Goal: Communication & Community: Ask a question

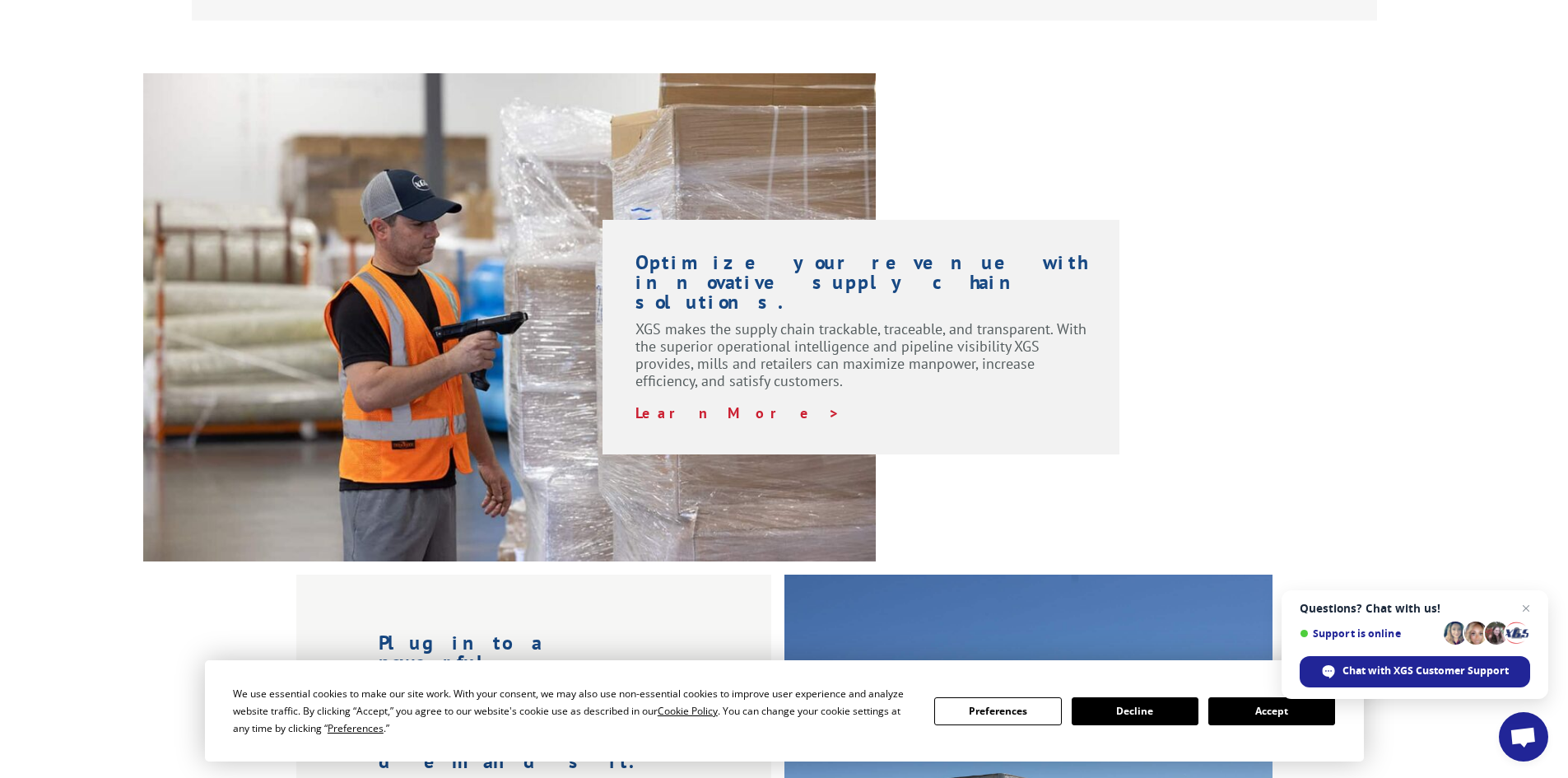
scroll to position [1400, 0]
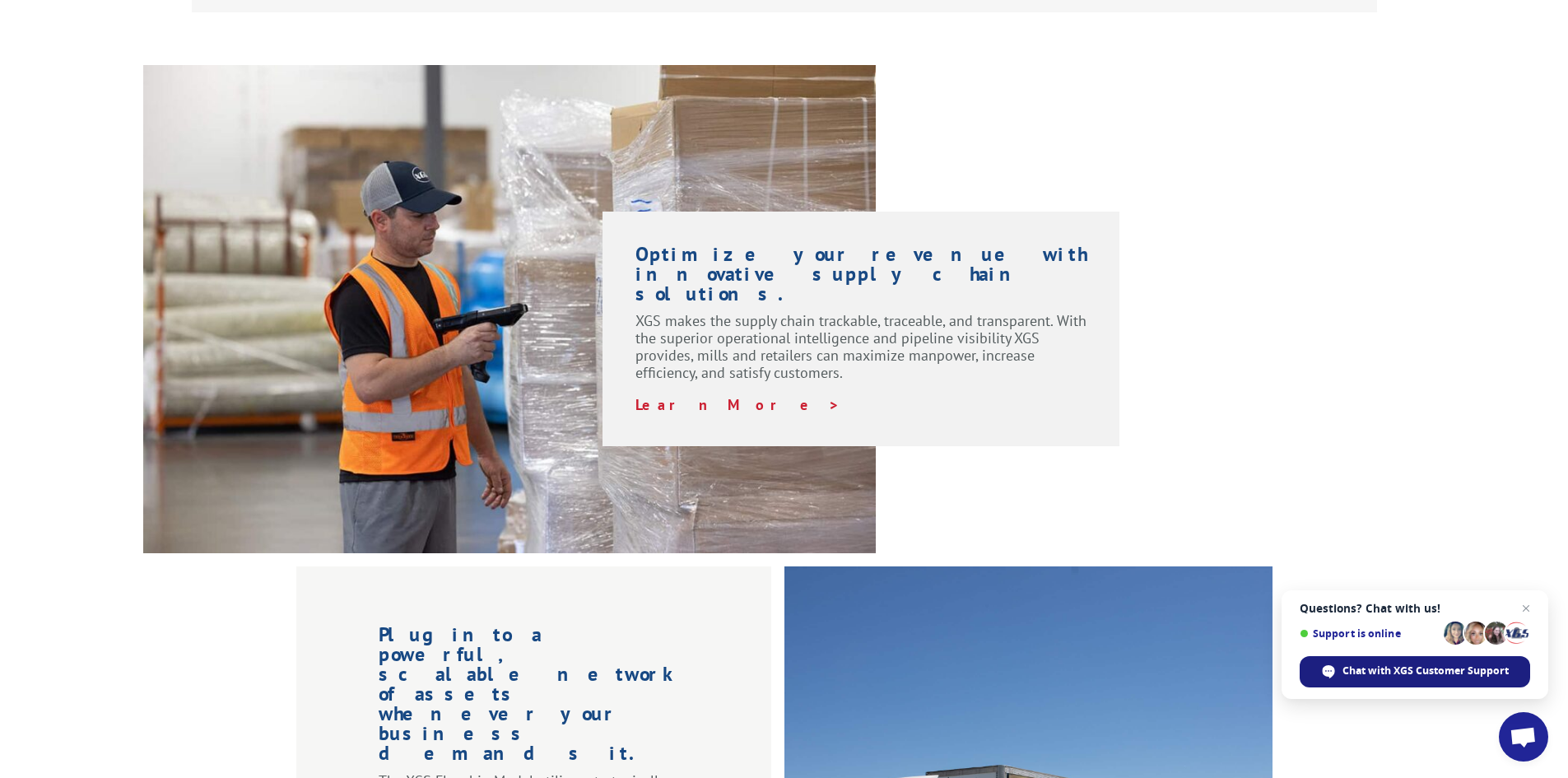
click at [1421, 672] on span "Chat with XGS Customer Support" at bounding box center [1426, 671] width 166 height 14
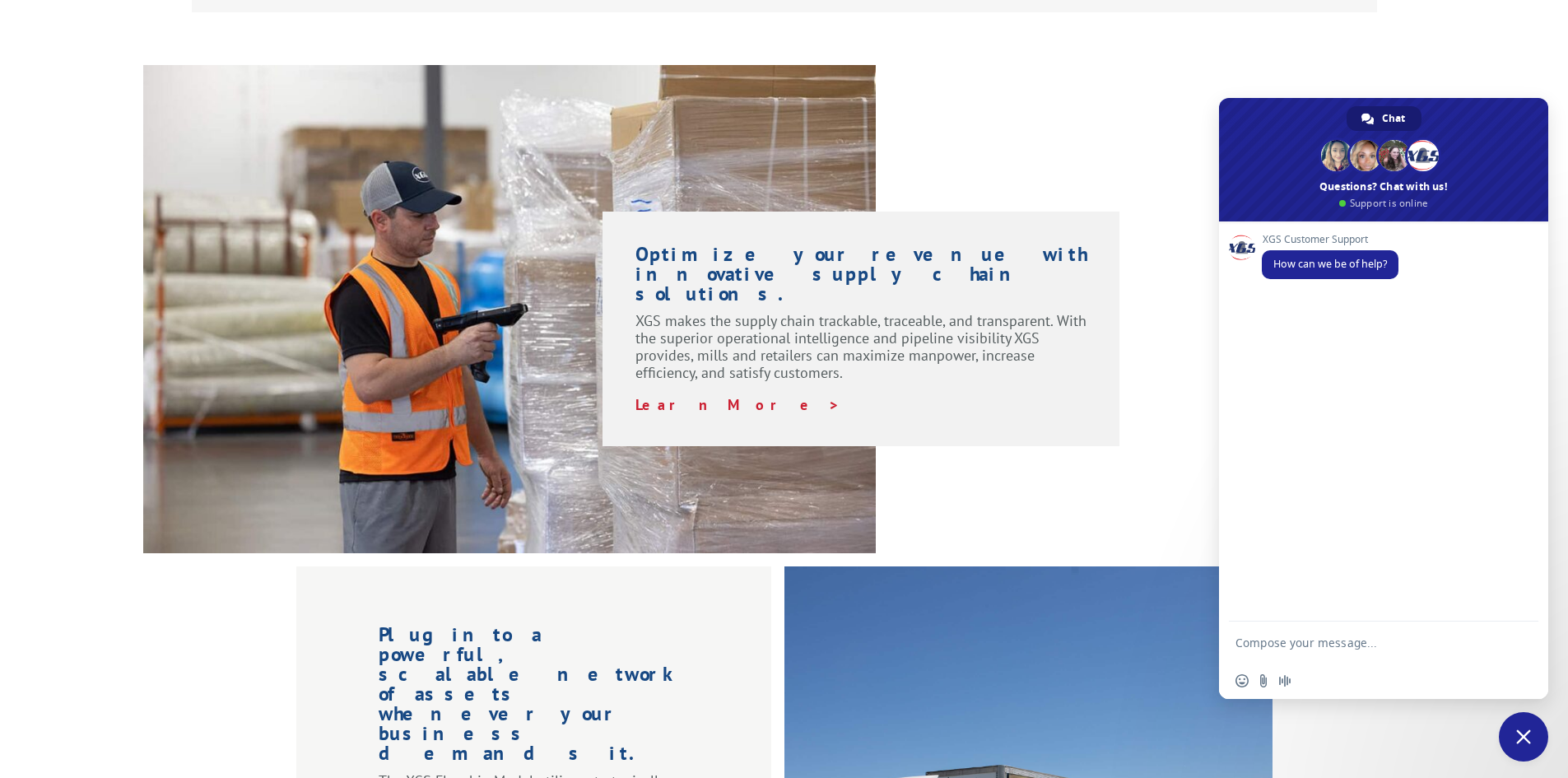
click at [1292, 641] on textarea "Compose your message..." at bounding box center [1367, 642] width 263 height 42
type textarea "Want to check if a load picke dup"
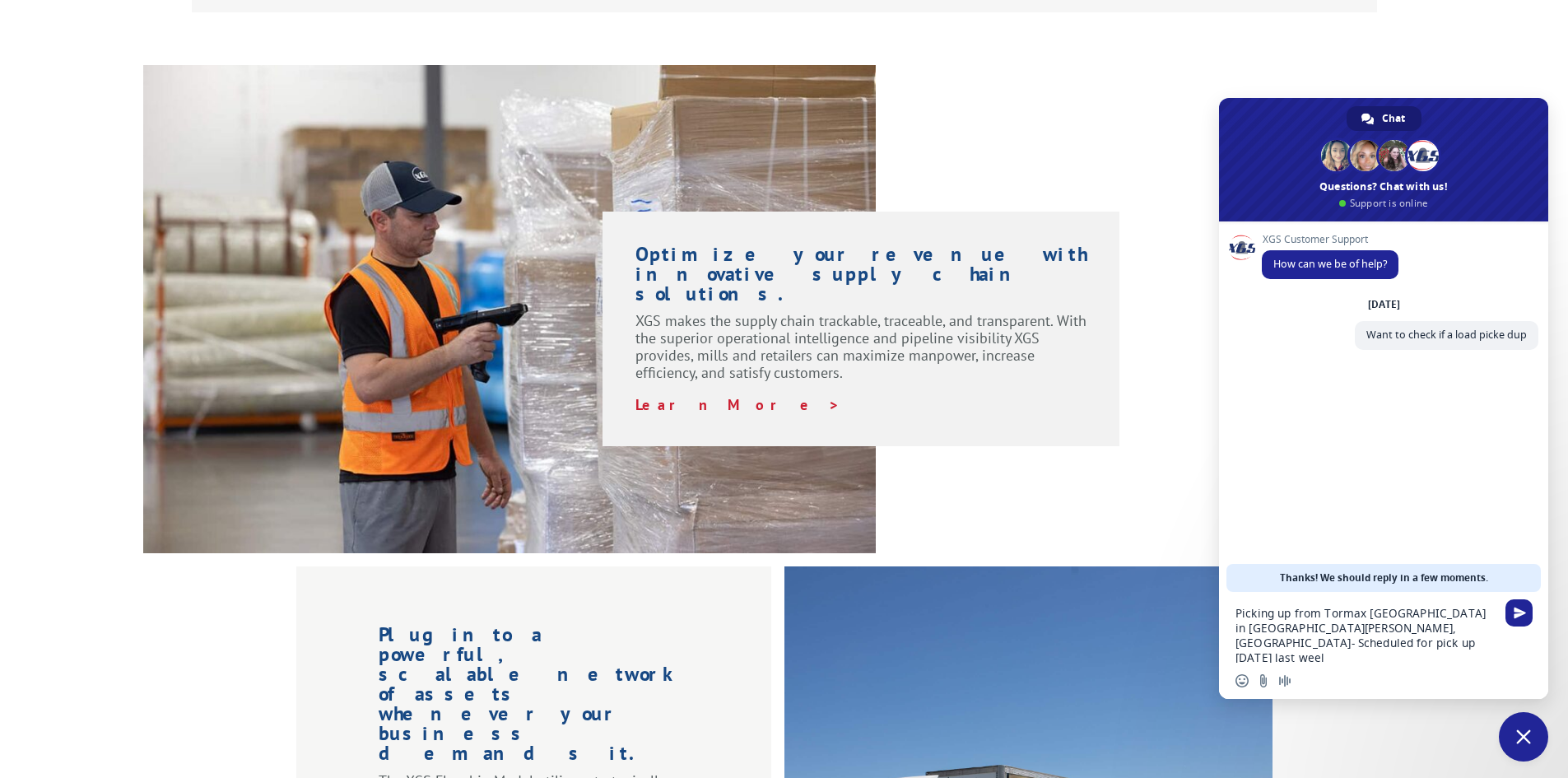
drag, startPoint x: 1464, startPoint y: 631, endPoint x: 1354, endPoint y: 631, distance: 110.0
click at [1354, 631] on textarea "Picking up from Tormax [GEOGRAPHIC_DATA] in [GEOGRAPHIC_DATA][PERSON_NAME], [GE…" at bounding box center [1367, 626] width 263 height 70
type textarea "Picking up from Tormax [GEOGRAPHIC_DATA] in [GEOGRAPHIC_DATA][PERSON_NAME], [GE…"
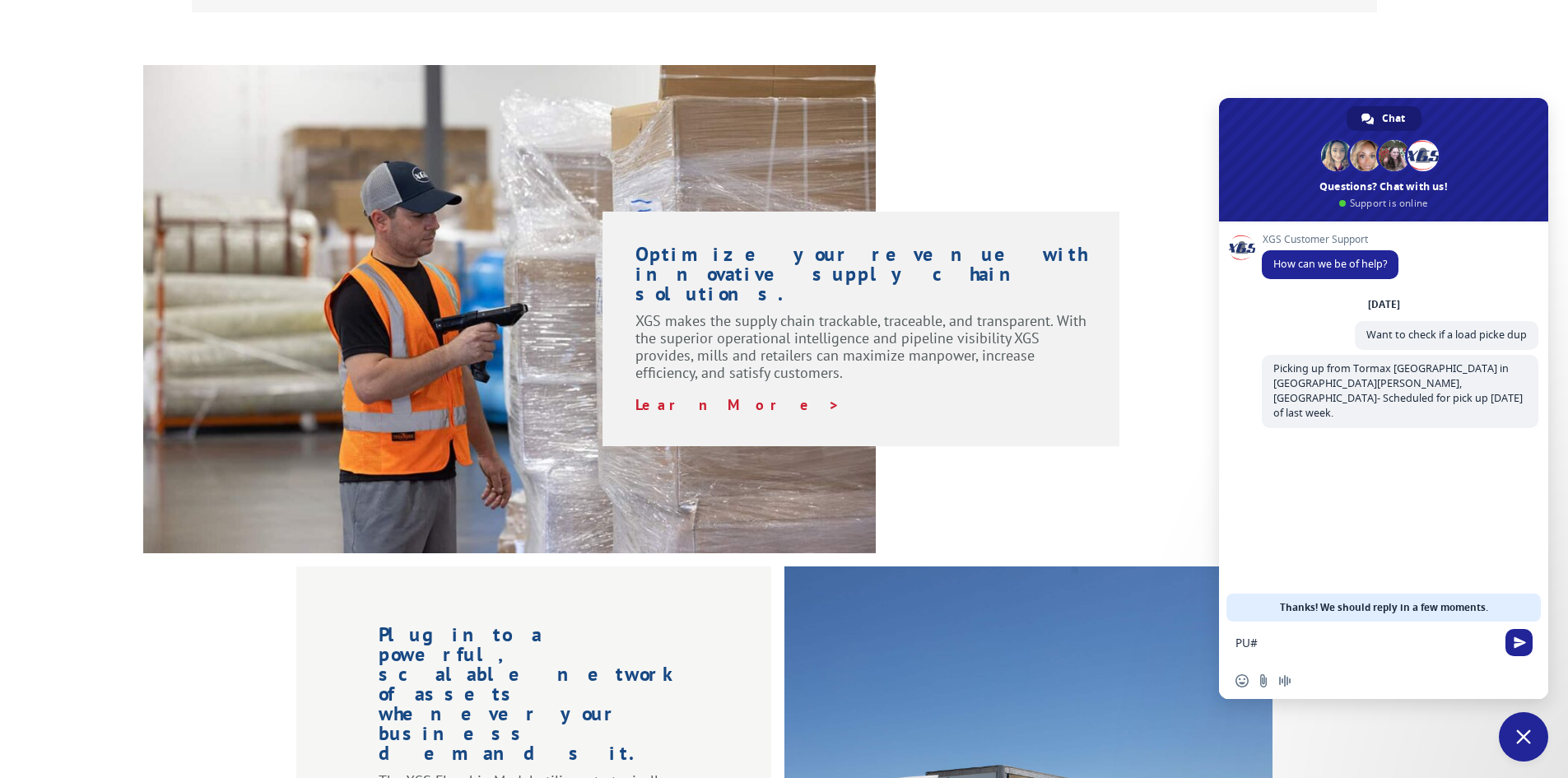
paste textarea "31431187"
type textarea "PU# 31431187"
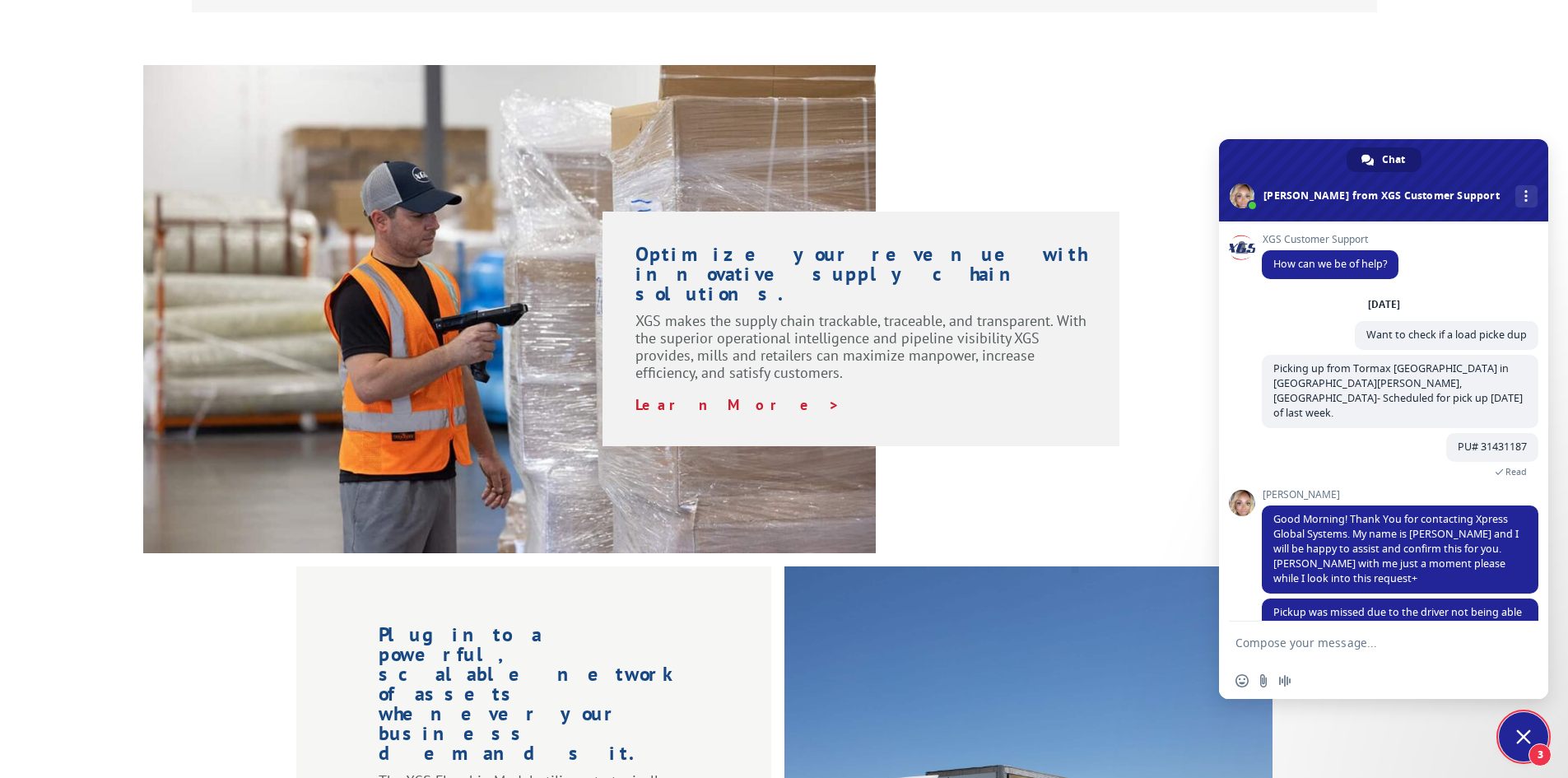
scroll to position [42, 0]
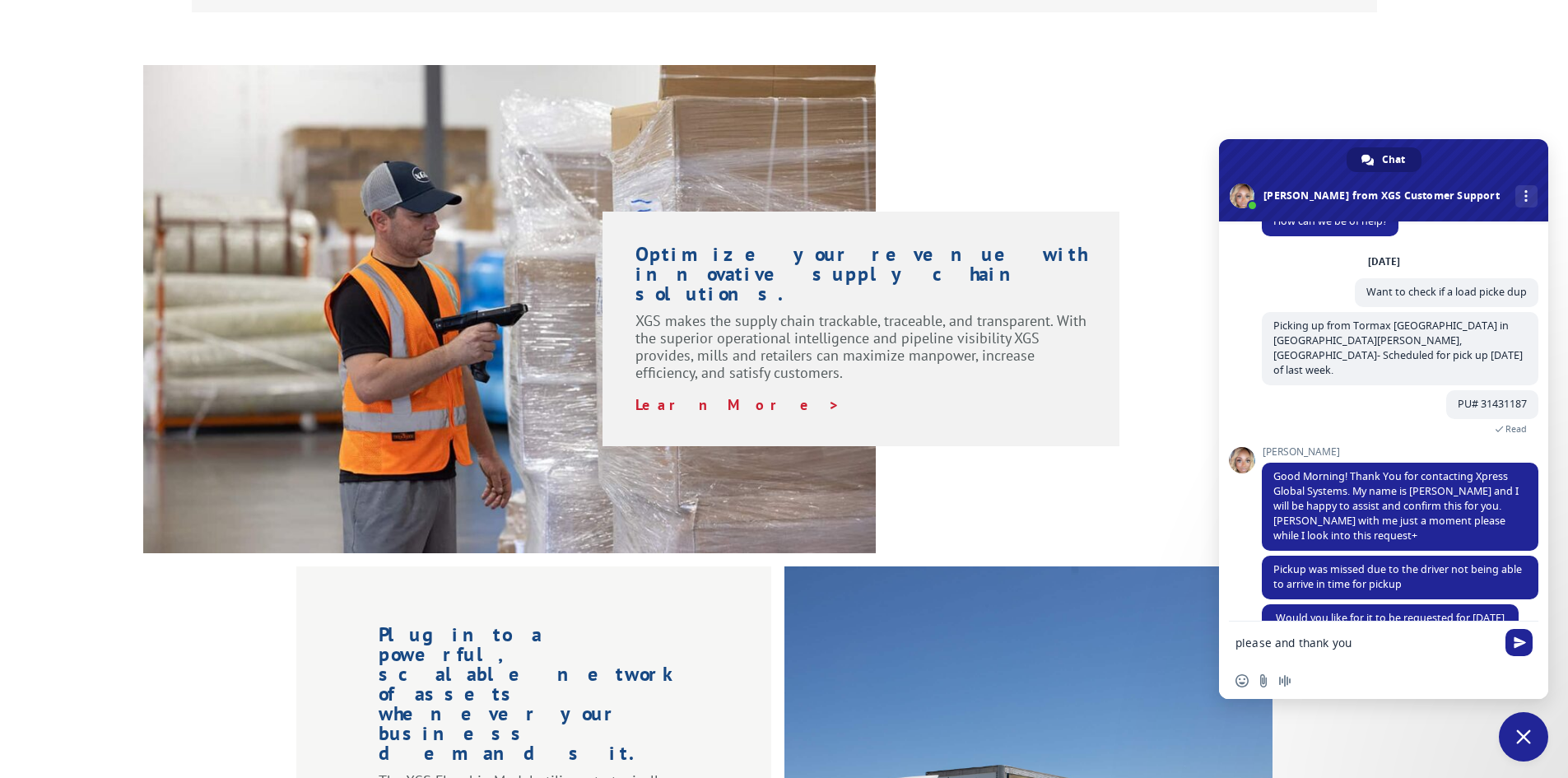
type textarea "please and thank you"
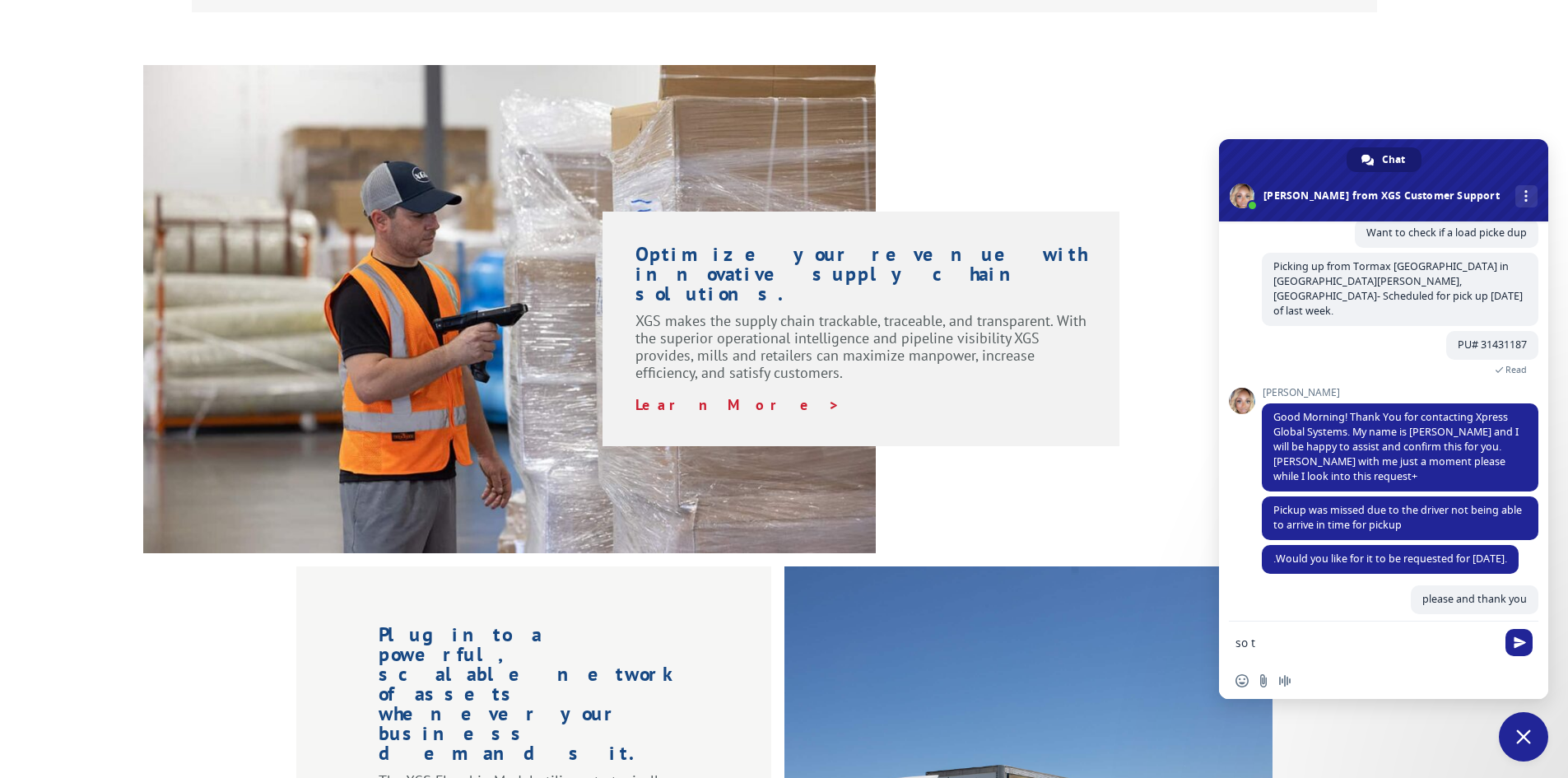
scroll to position [83, 0]
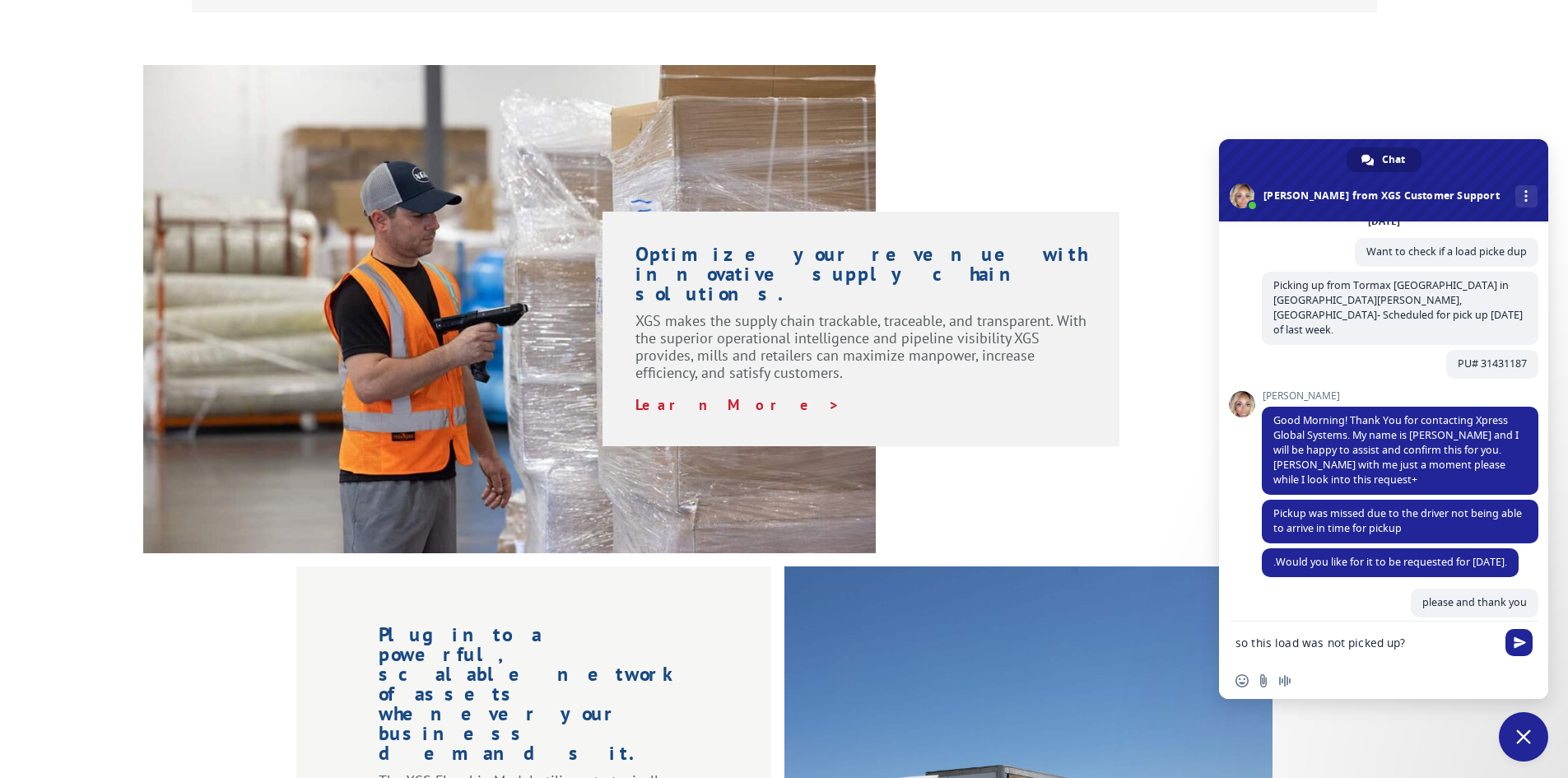
type textarea "so this load was not picked up?"
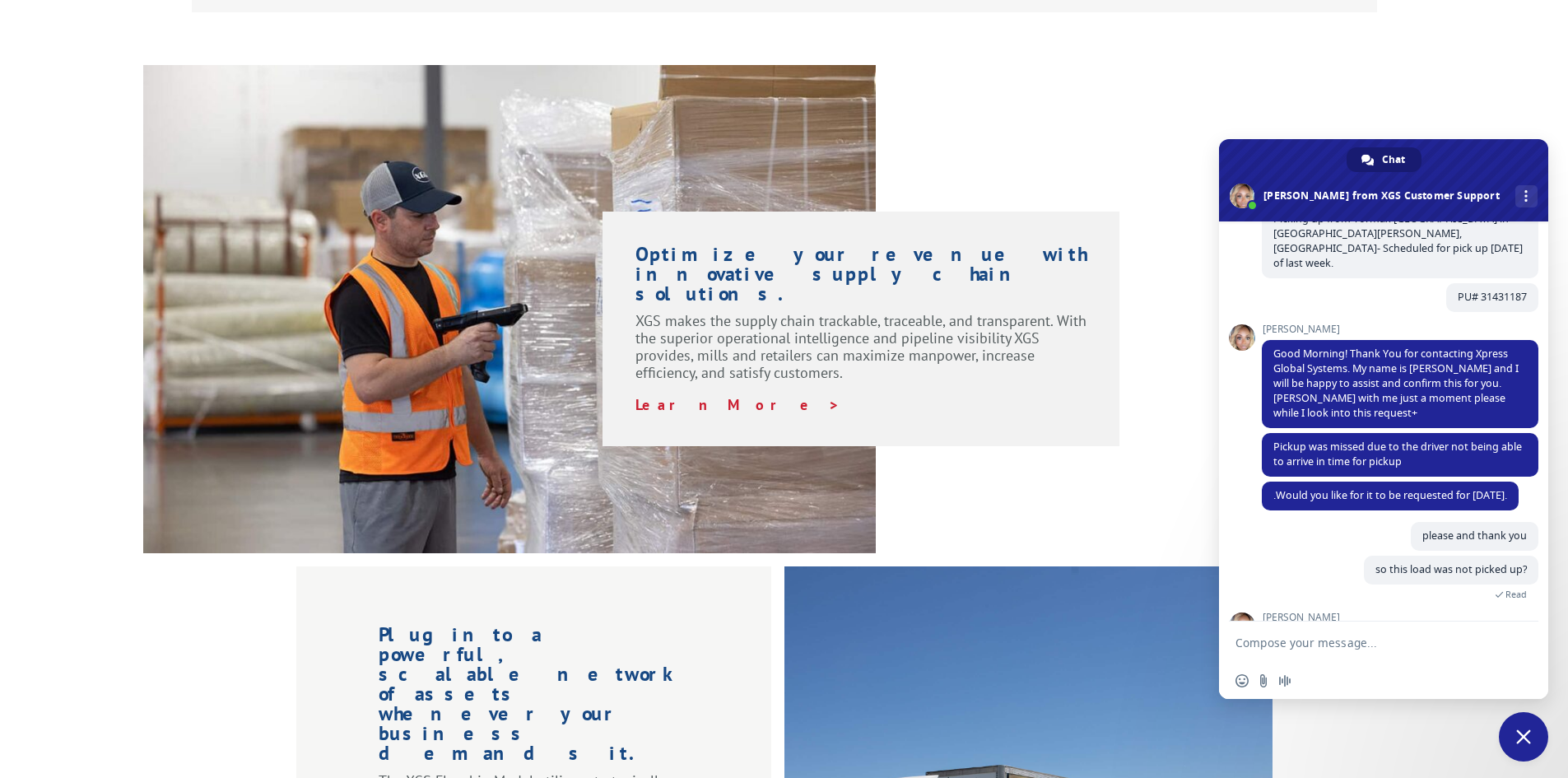
scroll to position [174, 0]
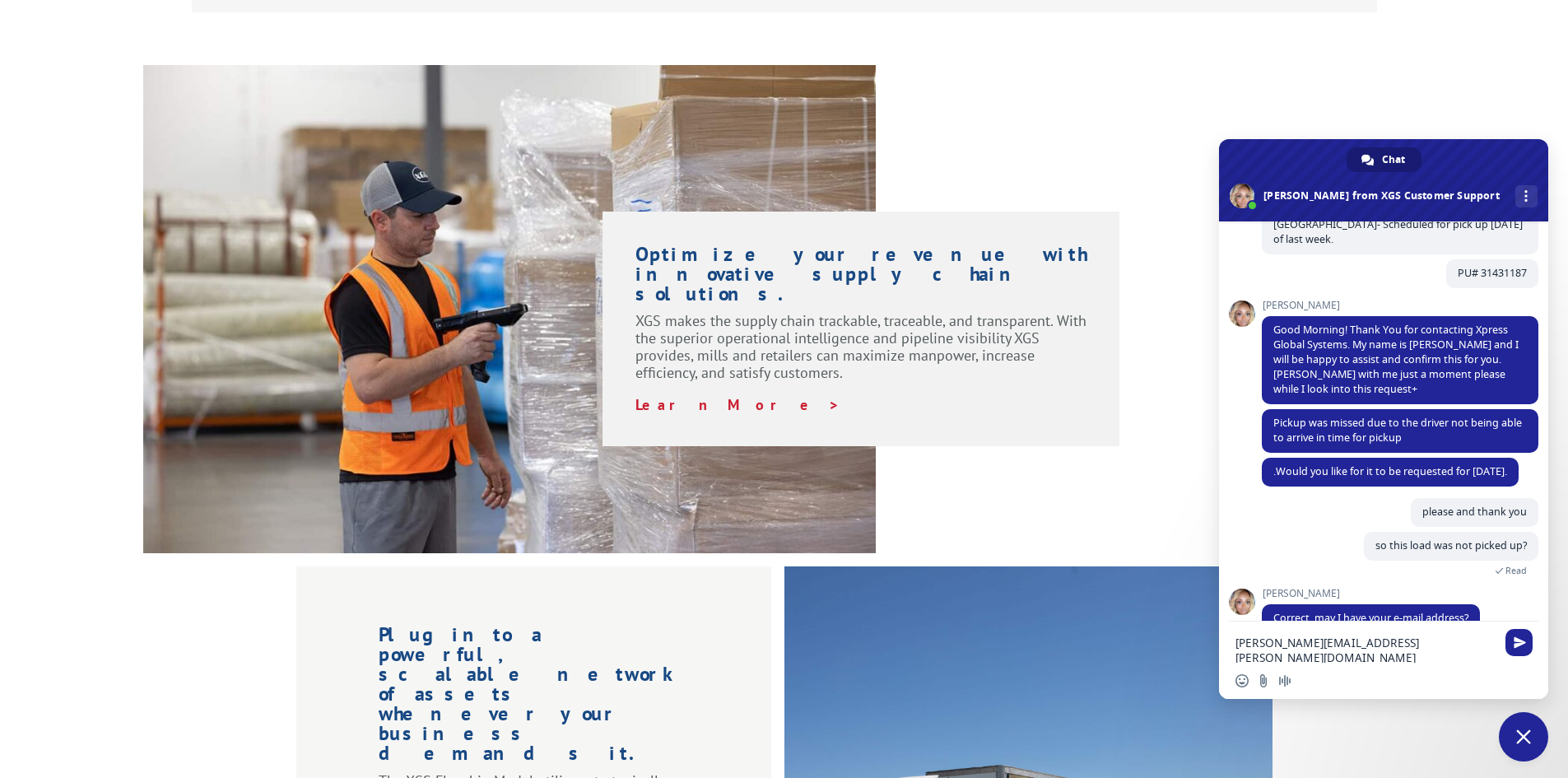
type textarea "[PERSON_NAME][EMAIL_ADDRESS][PERSON_NAME][DOMAIN_NAME]"
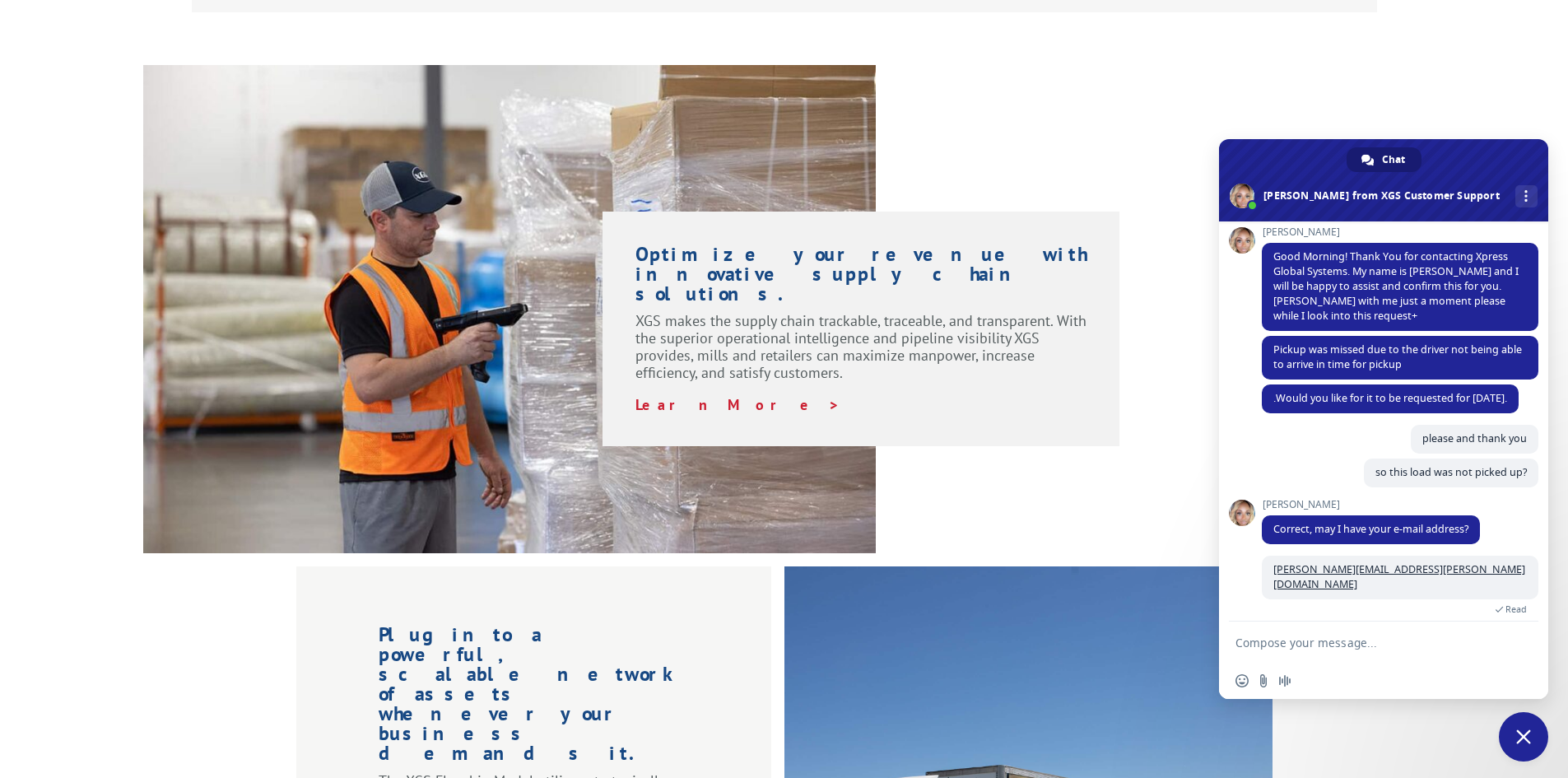
scroll to position [379, 0]
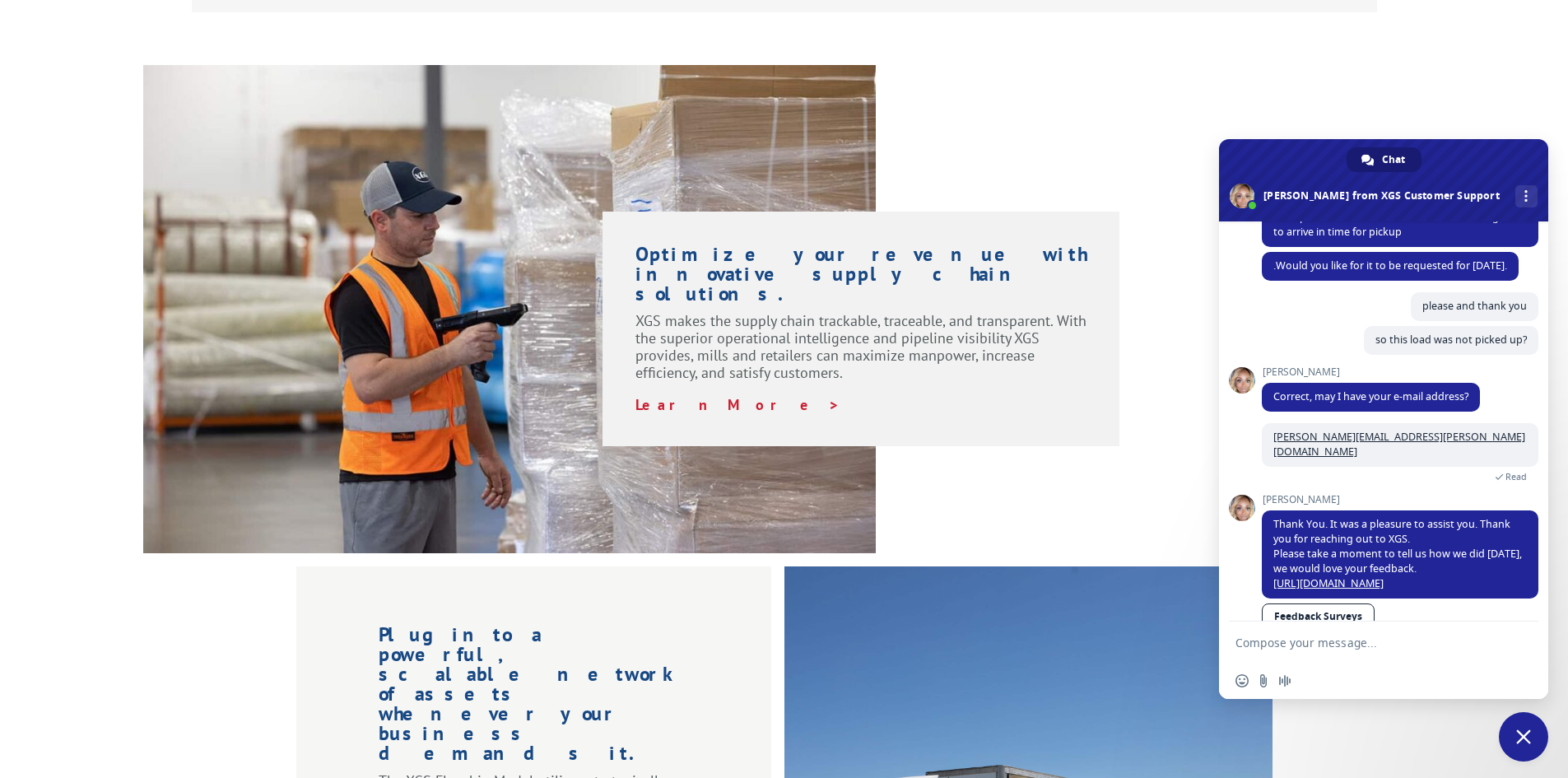
click at [1317, 643] on textarea "Compose your message..." at bounding box center [1367, 642] width 263 height 42
type textarea "whats the new pick up number?"
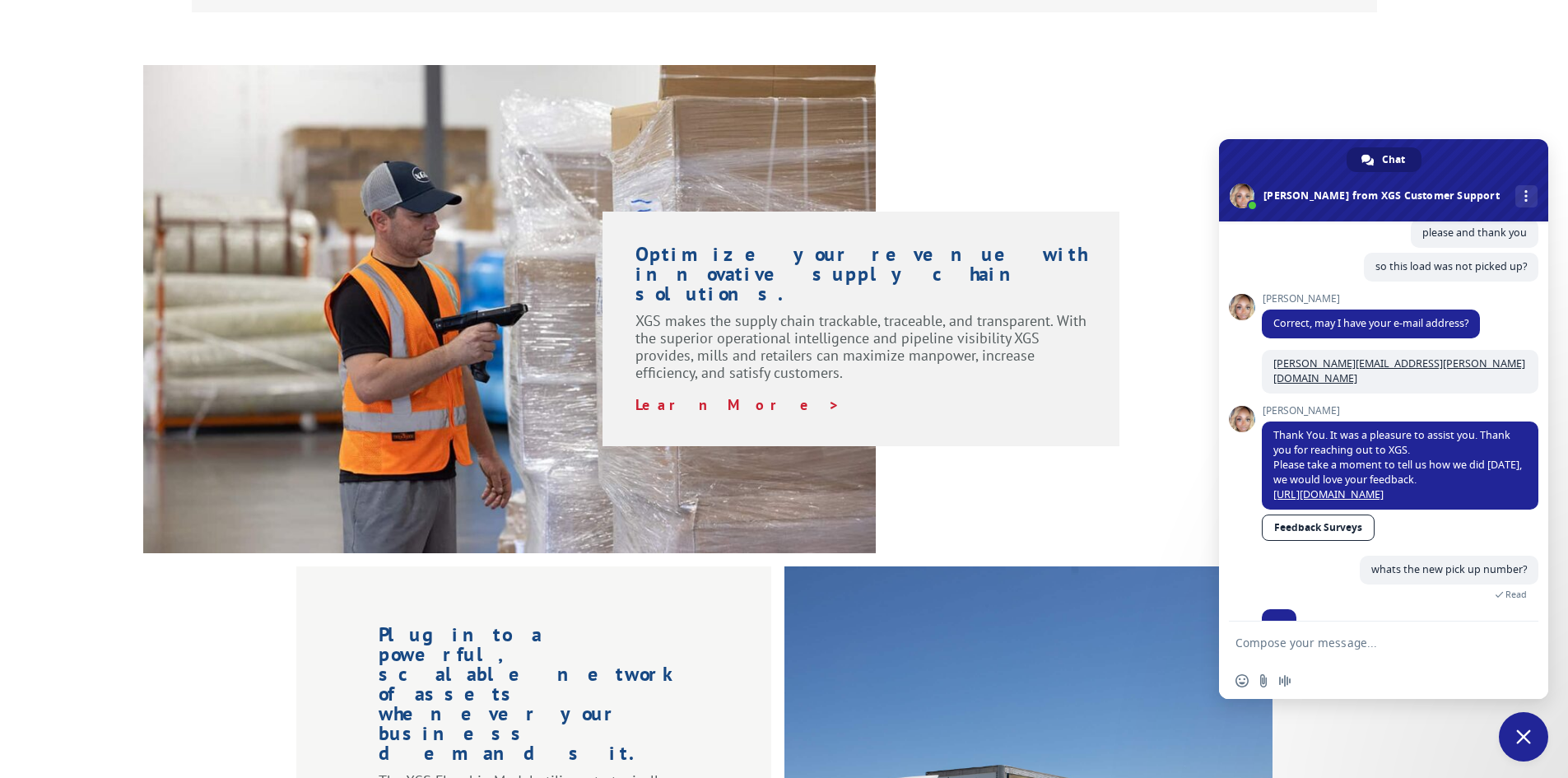
scroll to position [477, 0]
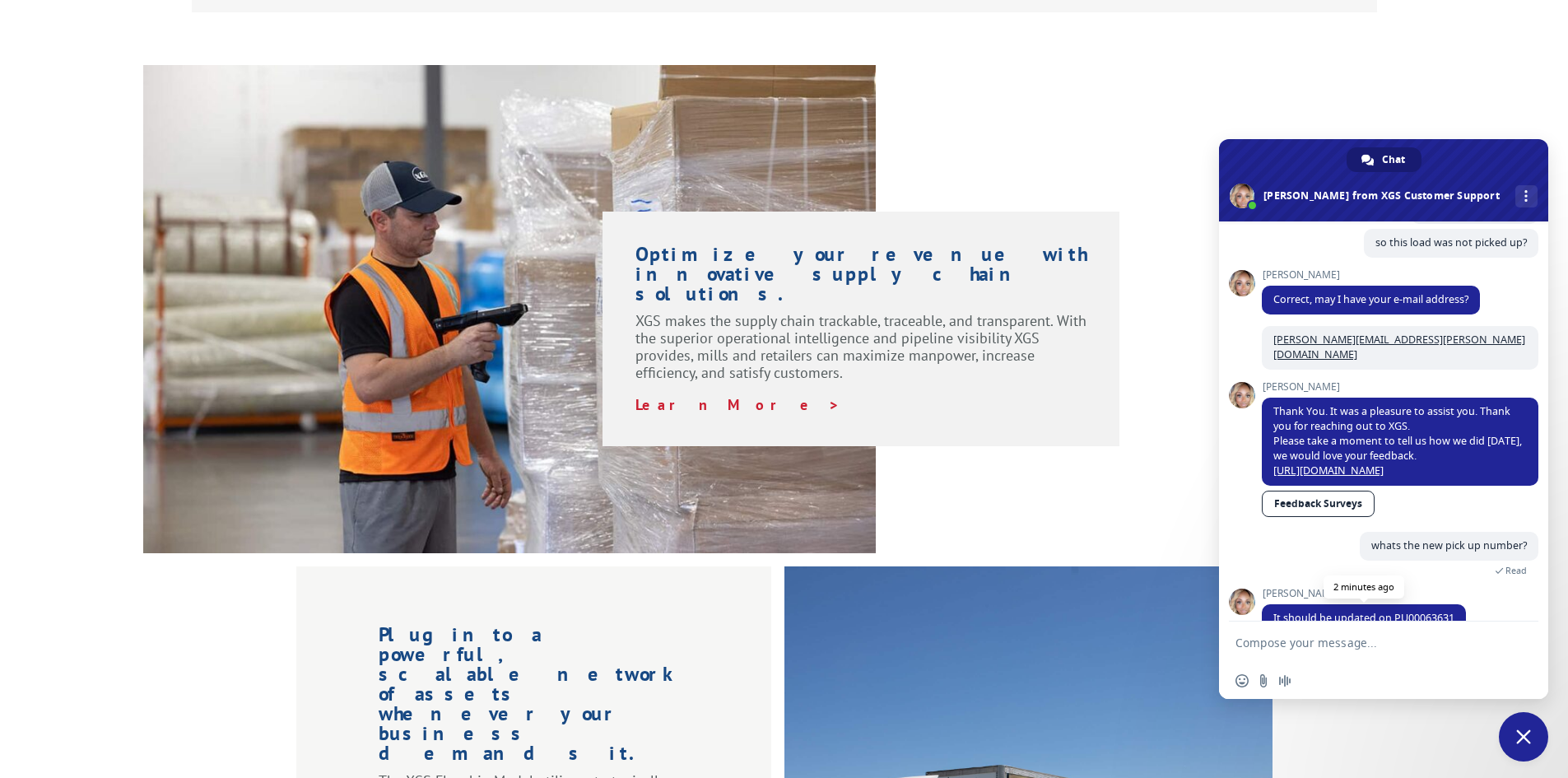
click at [1422, 611] on span "It should be updated on PU00063631" at bounding box center [1364, 618] width 181 height 14
copy span "PU00063631"
click at [1306, 630] on textarea "Compose your message..." at bounding box center [1367, 642] width 263 height 42
type textarea "thanks"
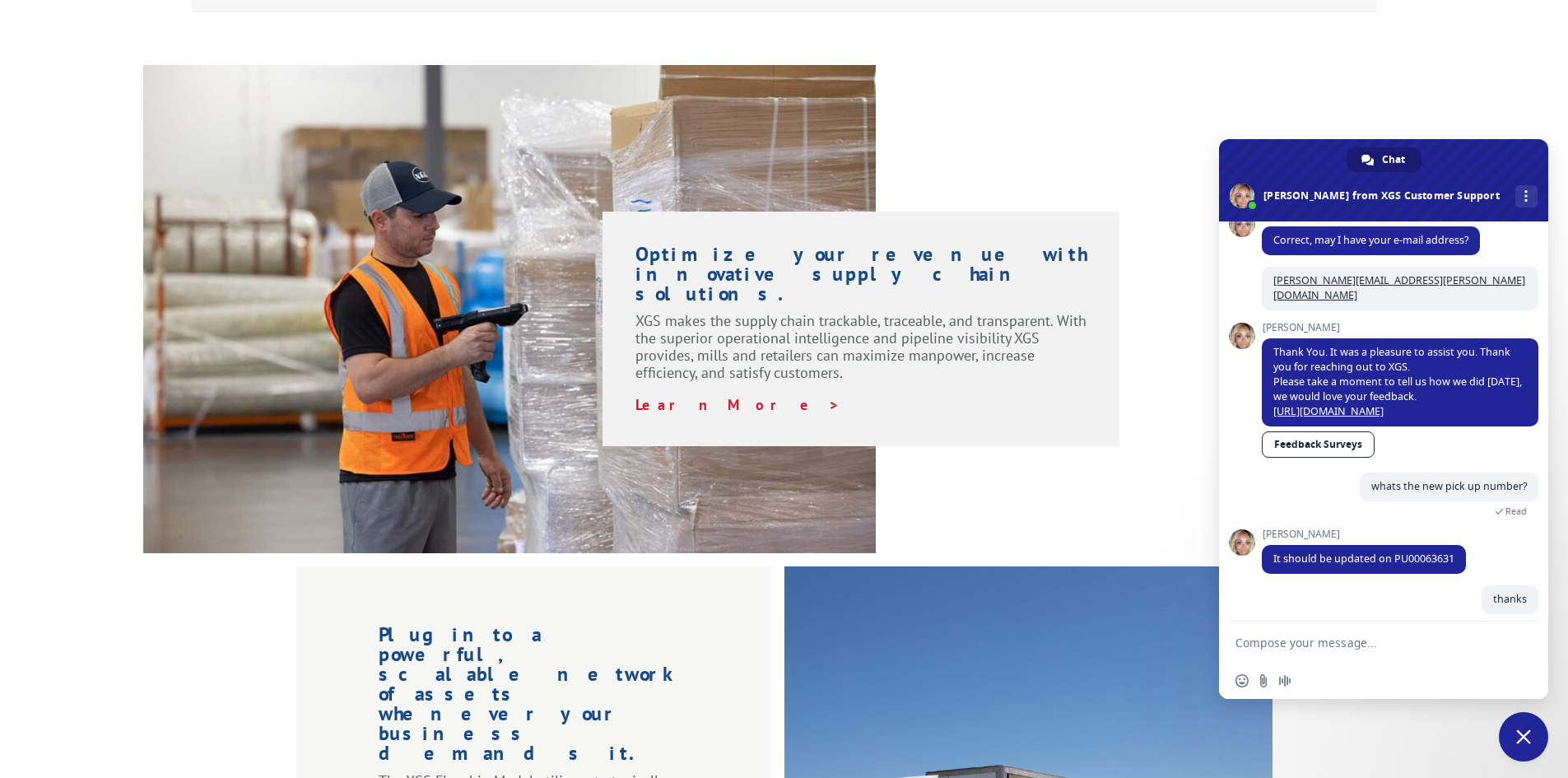
scroll to position [517, 0]
